Goal: Task Accomplishment & Management: Manage account settings

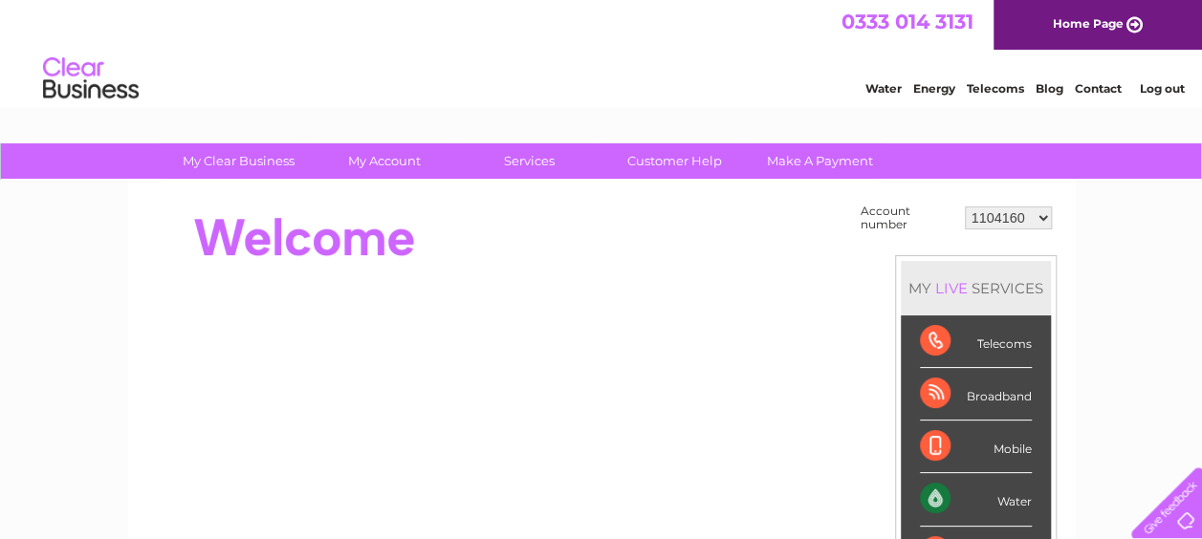
click at [1000, 225] on select "1104160 1124640 30317417 30317622" at bounding box center [1008, 217] width 87 height 23
select select "1124640"
click at [965, 206] on select "1104160 1124640 30317417 30317622" at bounding box center [1008, 217] width 87 height 23
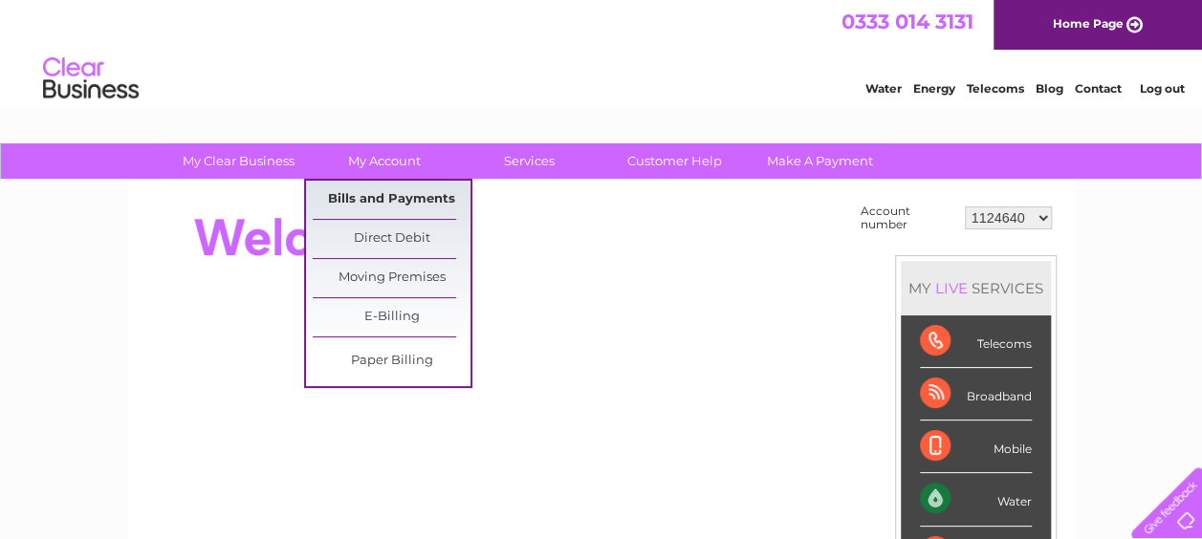
click at [384, 203] on link "Bills and Payments" at bounding box center [392, 200] width 158 height 38
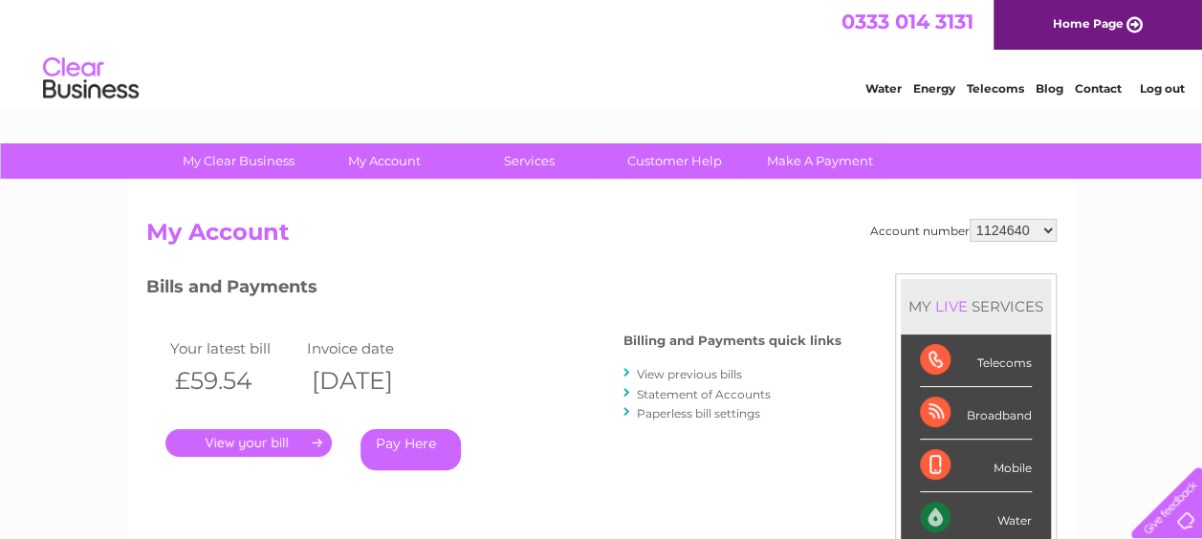
click at [255, 438] on link "." at bounding box center [248, 443] width 166 height 28
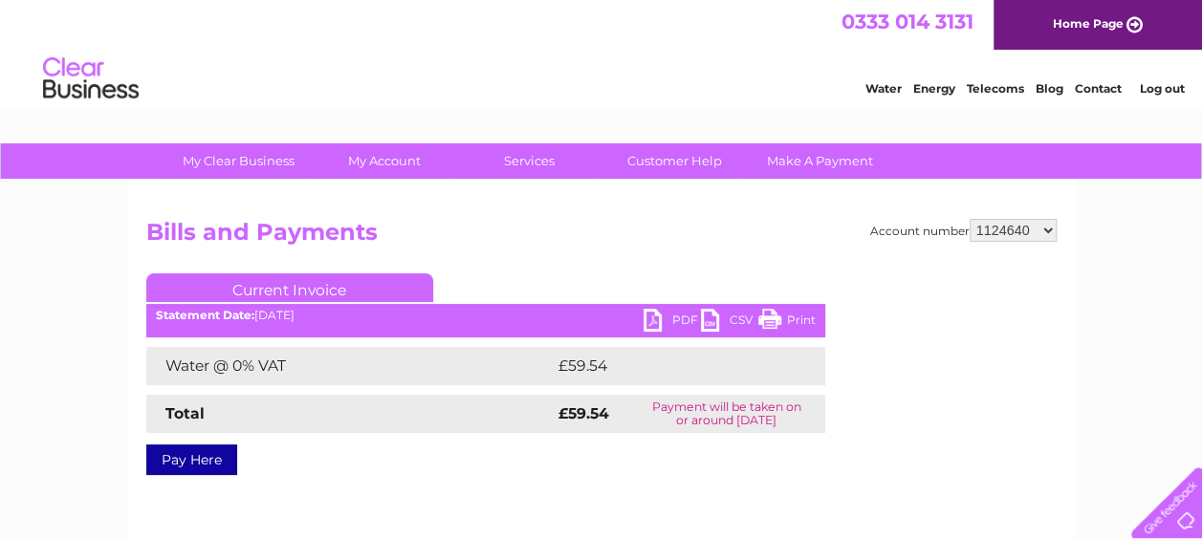
click at [682, 319] on link "PDF" at bounding box center [671, 323] width 57 height 28
